Goal: Transaction & Acquisition: Purchase product/service

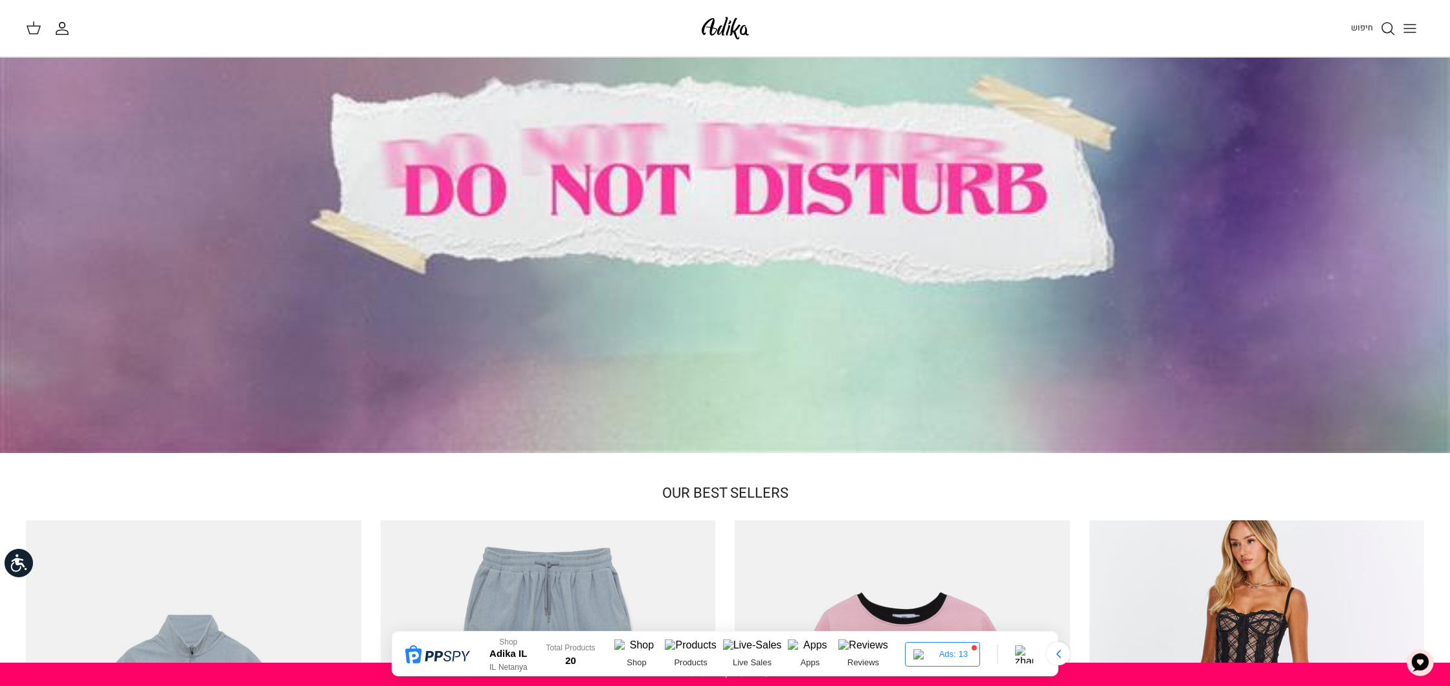
scroll to position [124, 0]
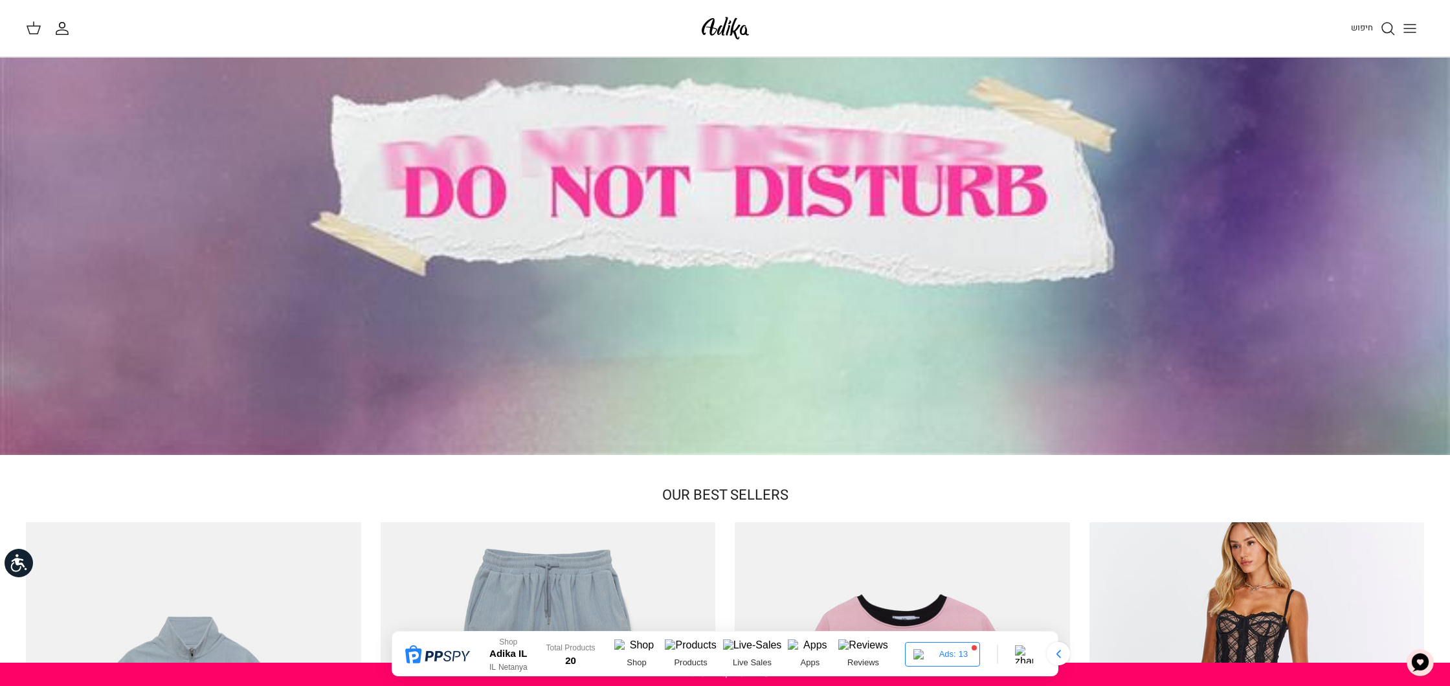
click at [1410, 31] on icon "Toggle menu" at bounding box center [1410, 29] width 16 height 16
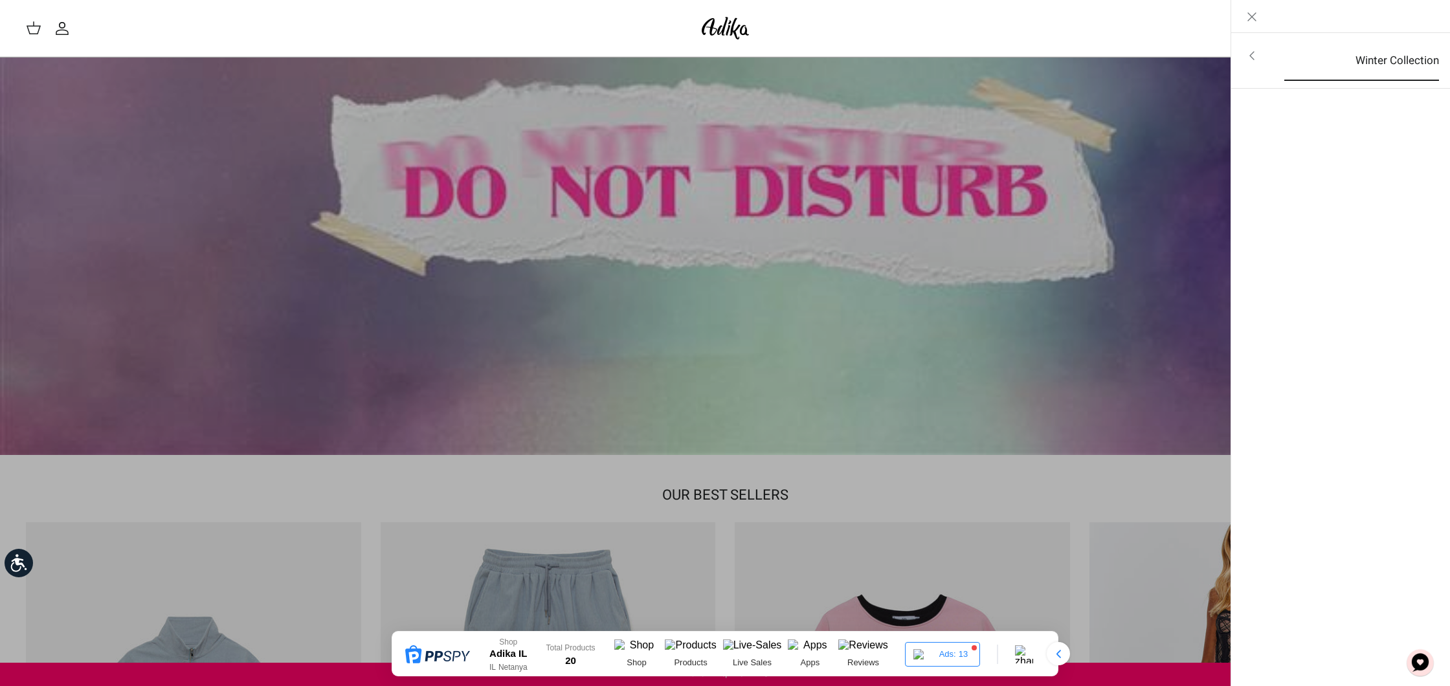
click at [1390, 65] on link "Winter Collection" at bounding box center [1362, 61] width 178 height 40
click at [1409, 58] on link "לכל הפריטים" at bounding box center [1341, 57] width 207 height 32
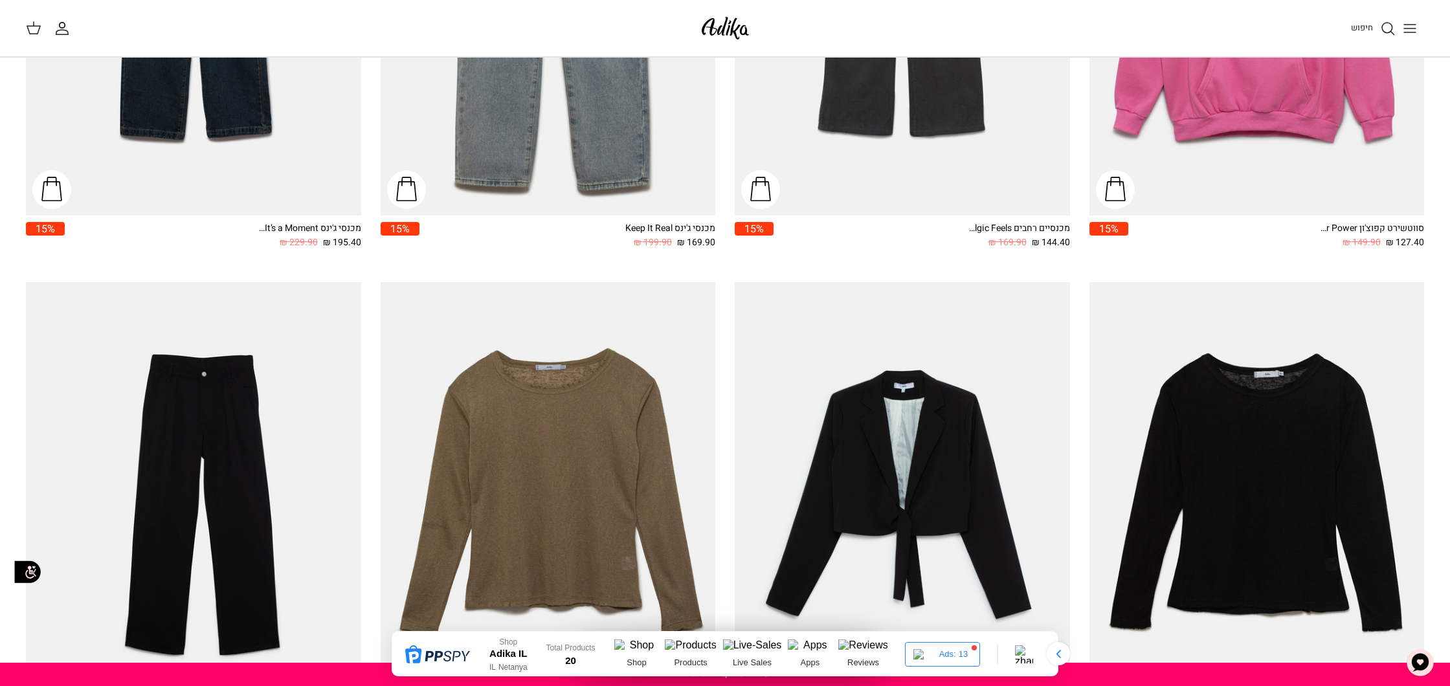
scroll to position [1977, 0]
